Goal: Information Seeking & Learning: Learn about a topic

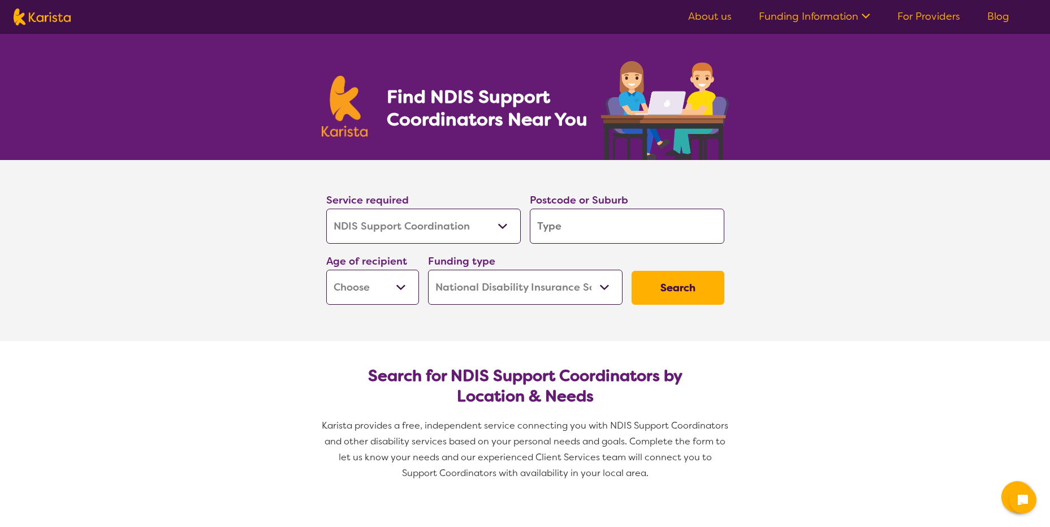
select select "NDIS Support Coordination"
select select "NDIS"
select select "NDIS Support Coordination"
select select "NDIS"
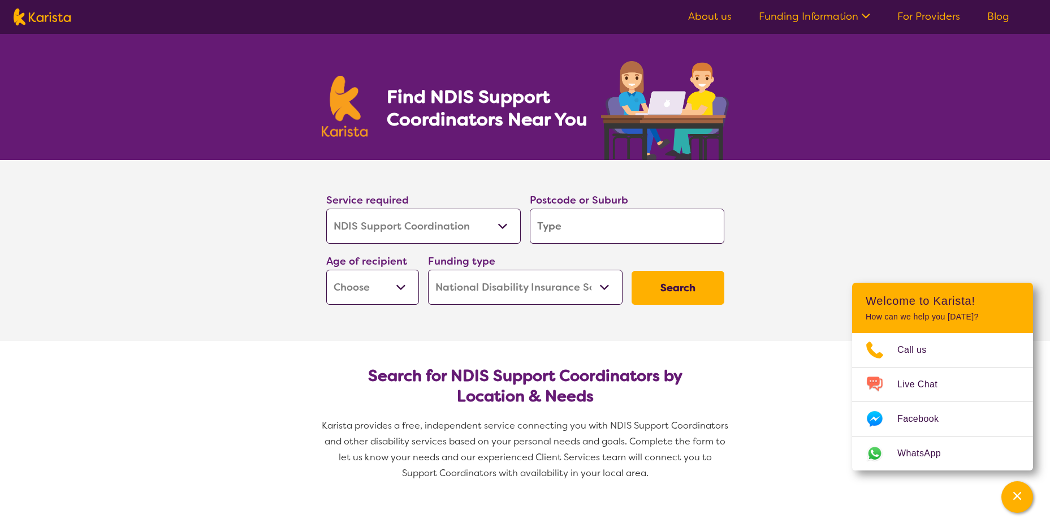
click at [799, 15] on link "Funding Information" at bounding box center [814, 17] width 111 height 14
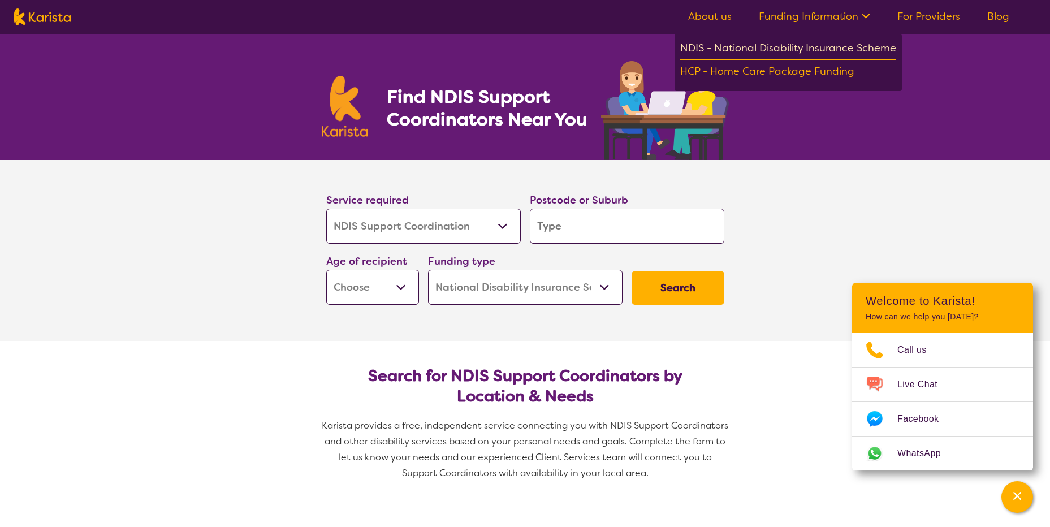
click at [777, 50] on div "NDIS - National Disability Insurance Scheme" at bounding box center [788, 50] width 216 height 20
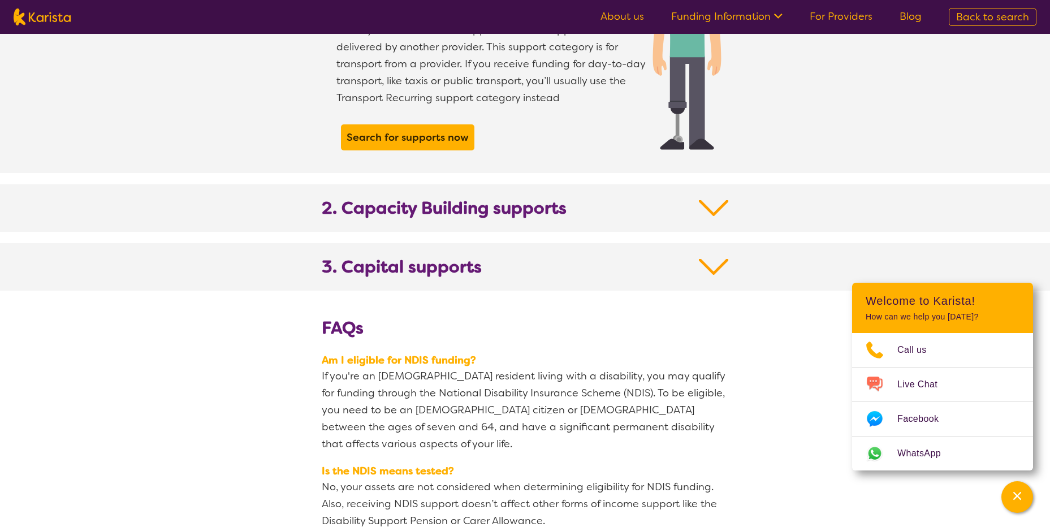
scroll to position [1131, 0]
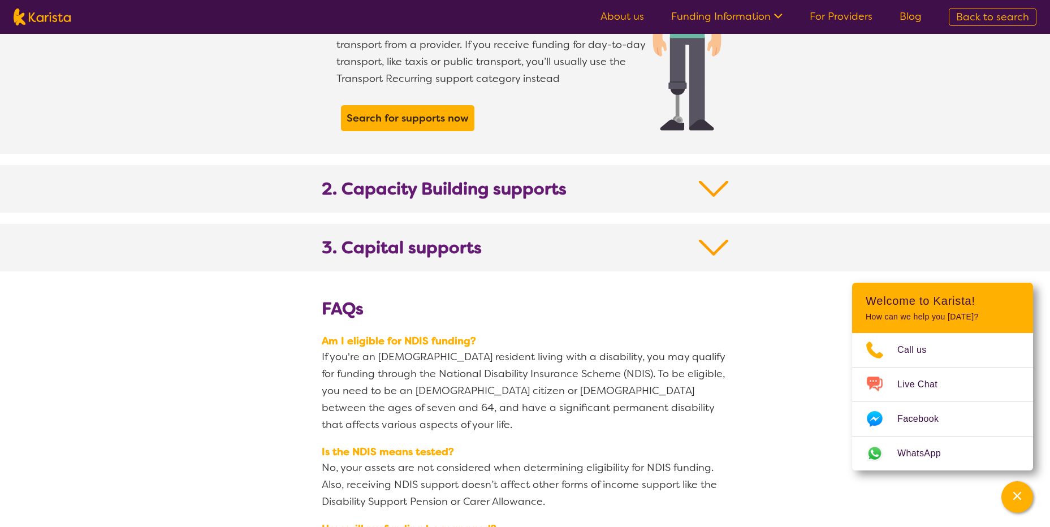
click at [526, 179] on b "2. Capacity Building supports" at bounding box center [444, 189] width 245 height 20
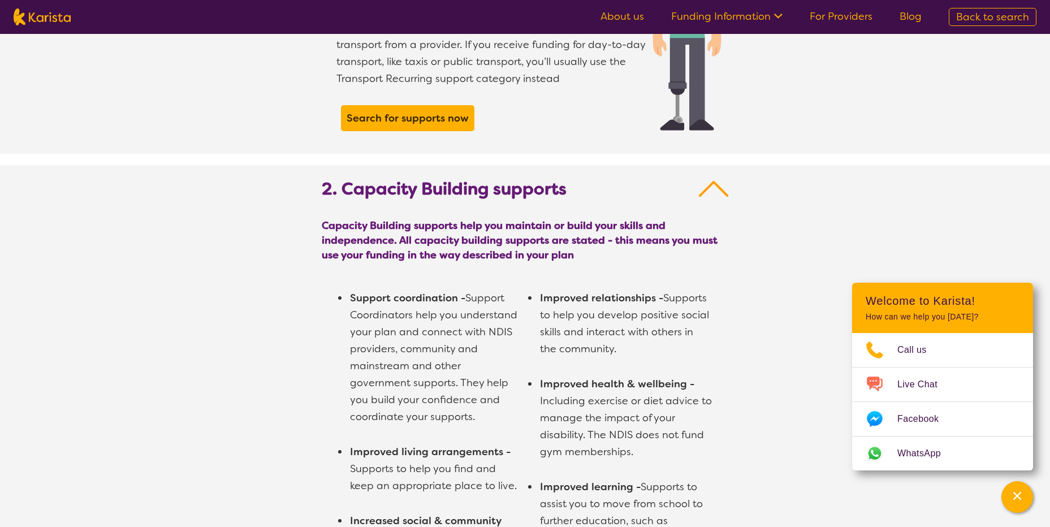
click at [485, 368] on li "Support coordination - Support Coordinators help you understand your plan and c…" at bounding box center [435, 357] width 173 height 136
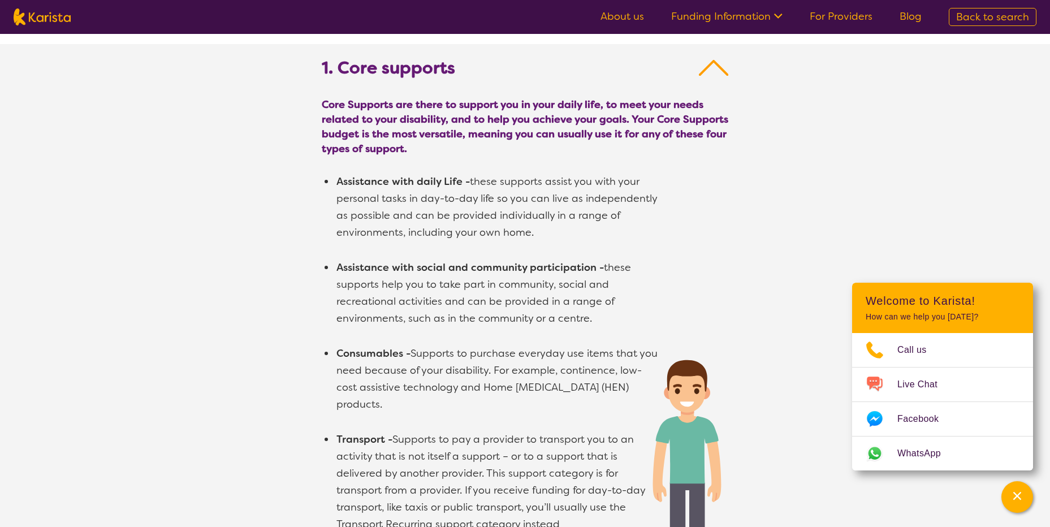
scroll to position [565, 0]
